Goal: Task Accomplishment & Management: Complete application form

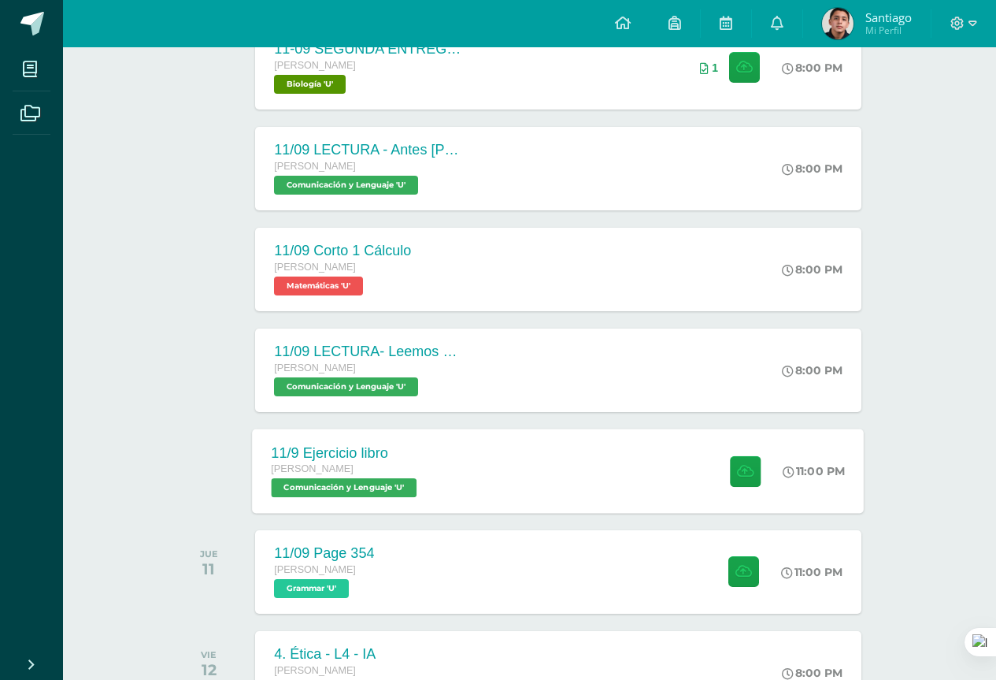
scroll to position [476, 0]
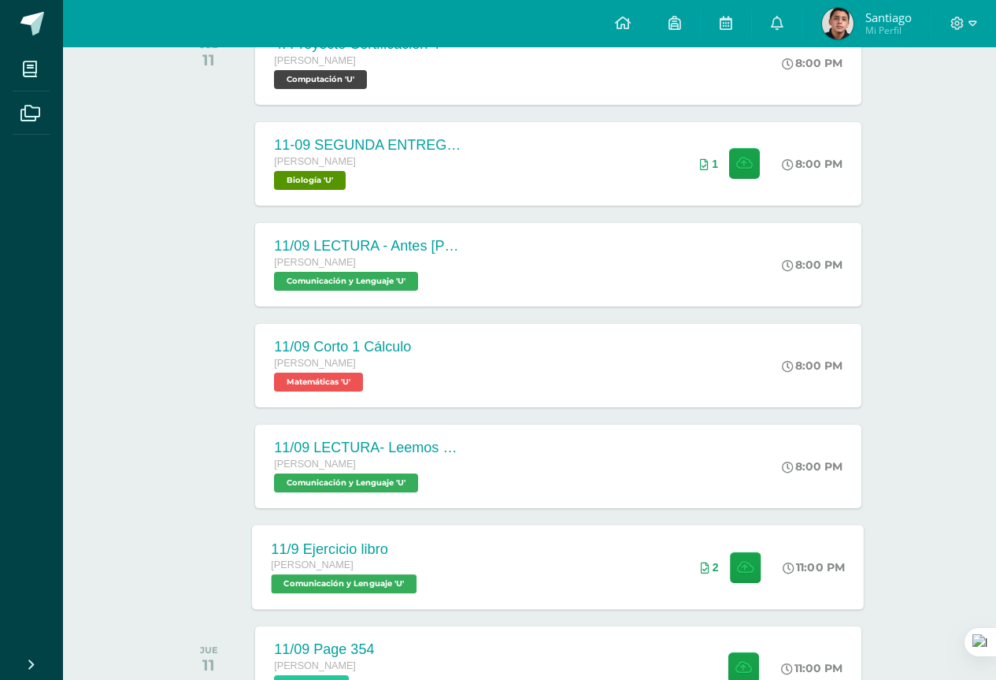
scroll to position [318, 0]
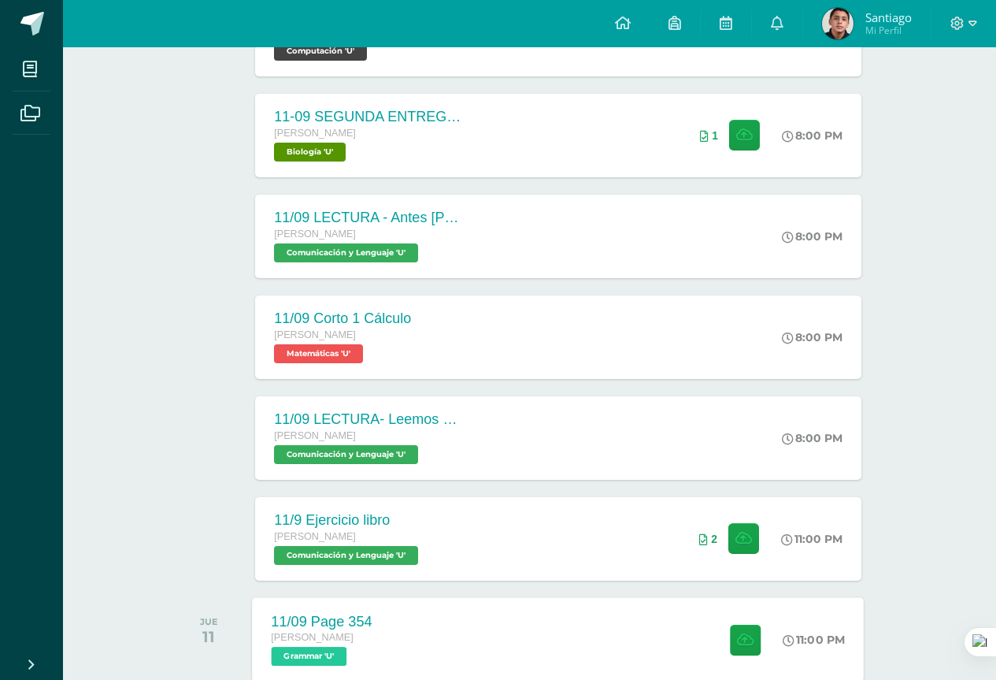
click at [464, 622] on div "11/09 Page 354 [PERSON_NAME] Grammar 'U' 11:00 PM [DATE] Page 354 Grammar" at bounding box center [559, 639] width 612 height 84
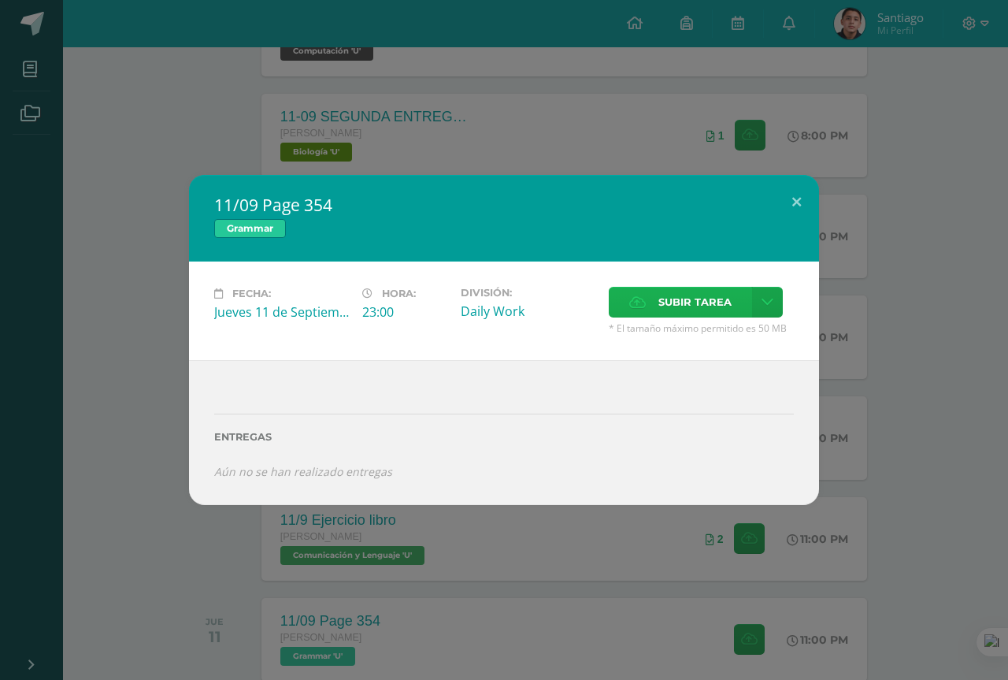
click at [647, 302] on label "Subir tarea" at bounding box center [680, 302] width 143 height 31
click at [0, 0] on input "Subir tarea" at bounding box center [0, 0] width 0 height 0
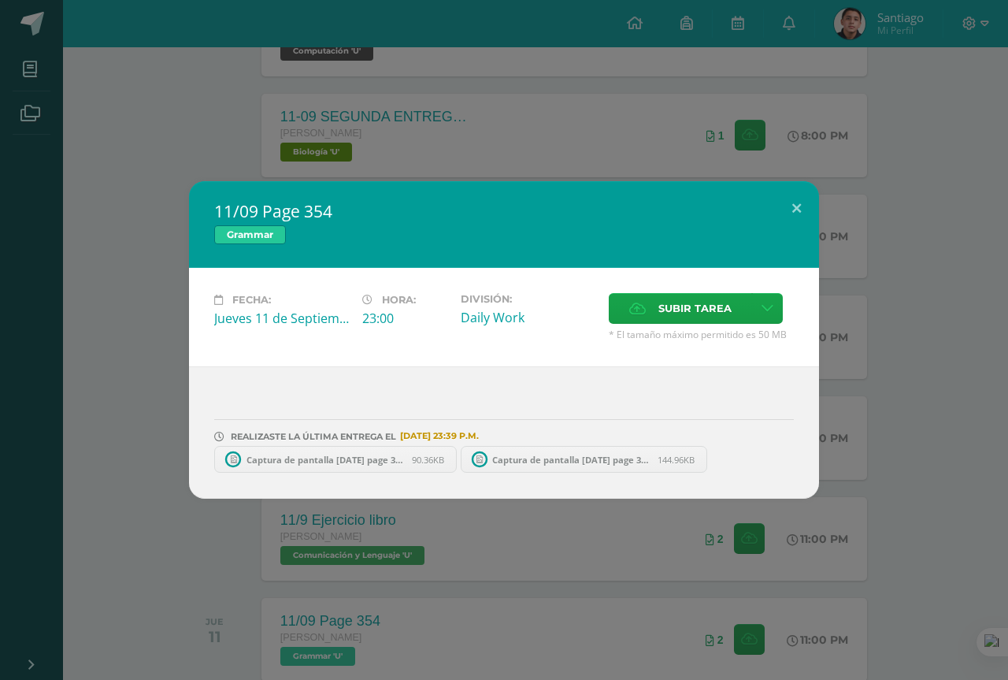
click at [913, 296] on div "11/09 Page 354 Grammar Fecha: [DATE] Hora: 23:00 División: Daily Work" at bounding box center [503, 339] width 995 height 317
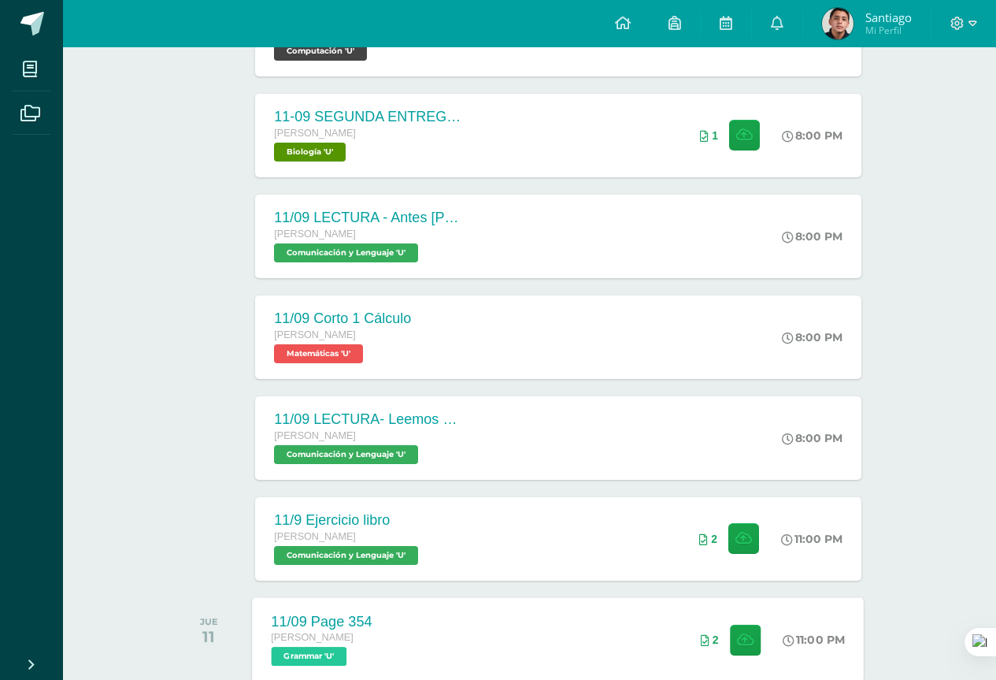
scroll to position [397, 0]
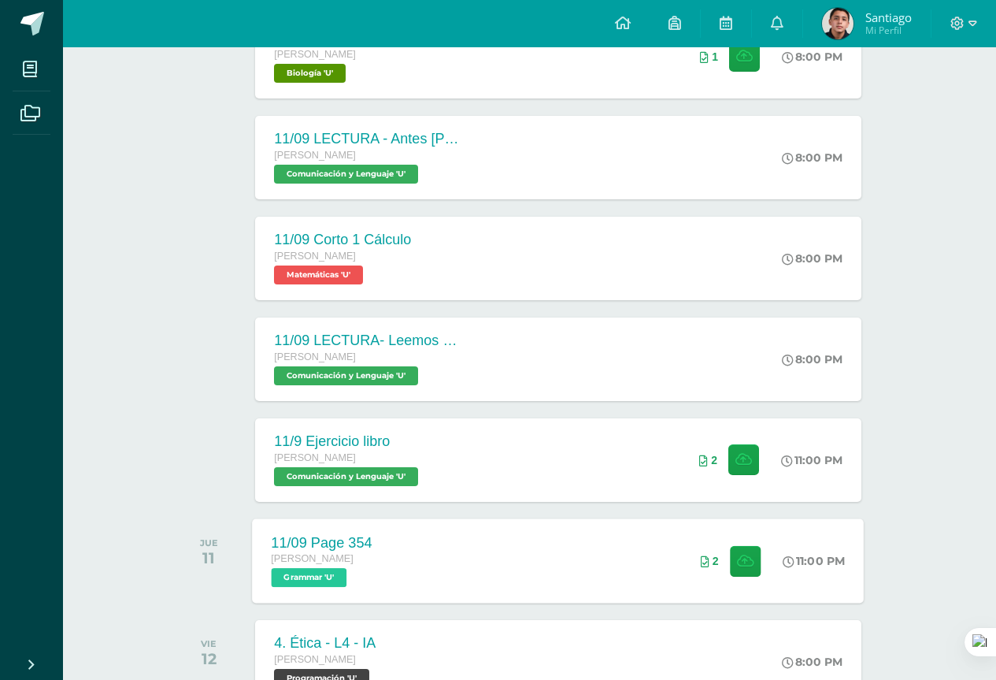
click at [591, 566] on div "11/09 Page 354 [PERSON_NAME] Grammar 'U' 11:00 PM 2 11/09 Page 354 Grammar" at bounding box center [559, 560] width 612 height 84
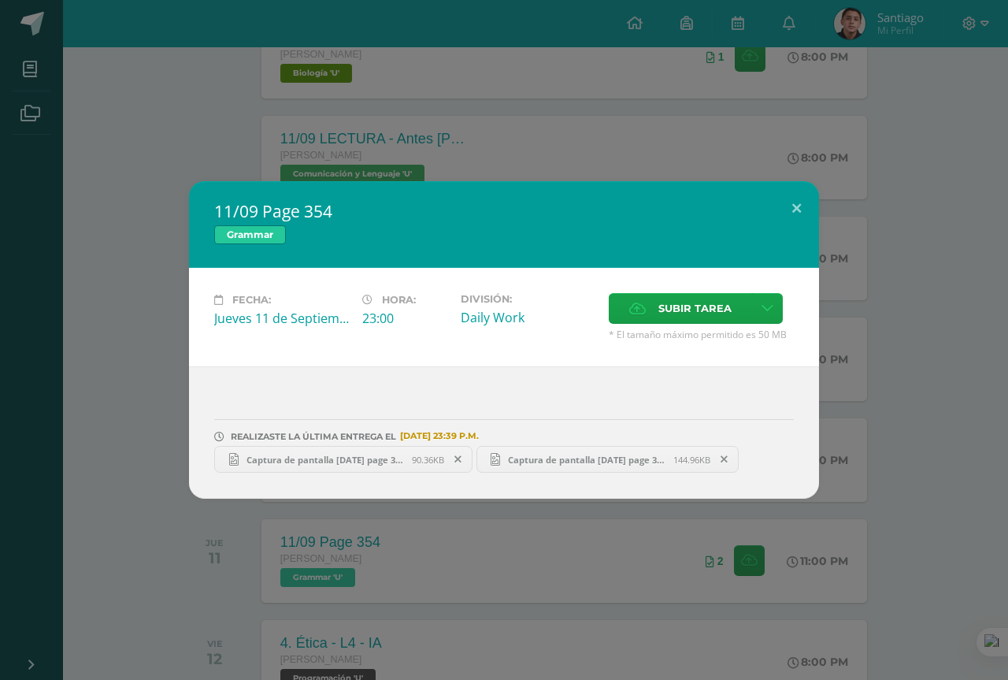
click at [961, 466] on div "11/09 Page 354 Grammar Fecha: [DATE] Hora: 23:00 División: Daily Work" at bounding box center [503, 339] width 995 height 317
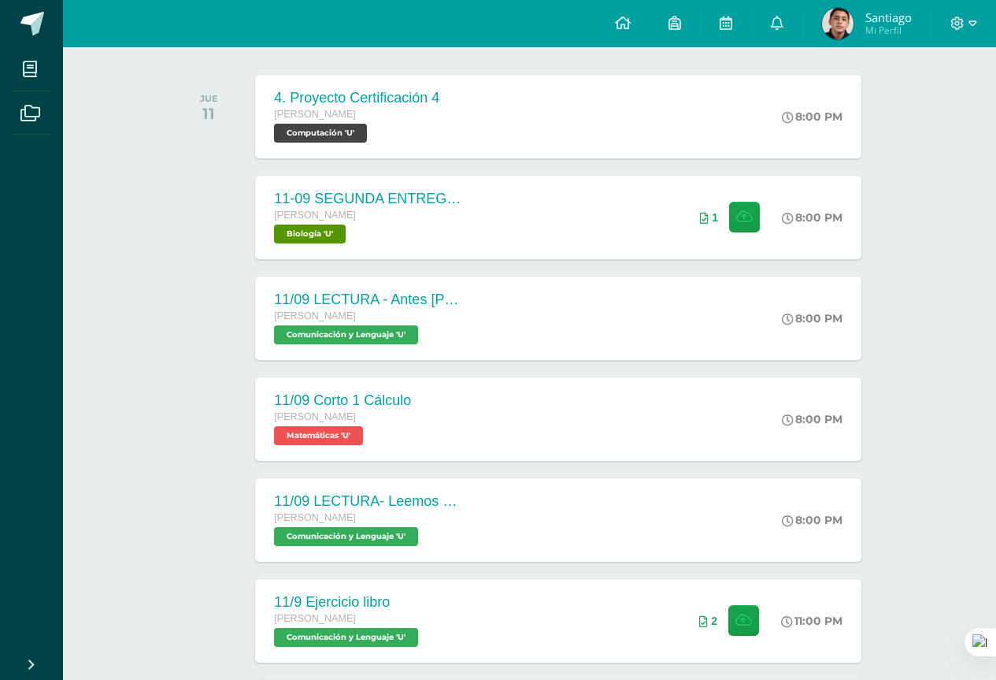
scroll to position [161, 0]
